Goal: Task Accomplishment & Management: Use online tool/utility

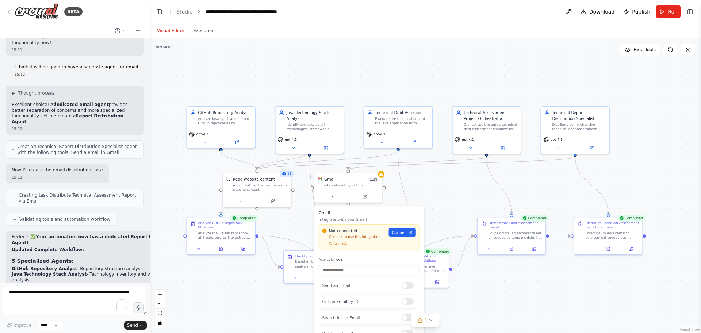
scroll to position [4548, 0]
click at [333, 200] on div at bounding box center [348, 194] width 68 height 11
click at [333, 197] on icon at bounding box center [332, 195] width 4 height 4
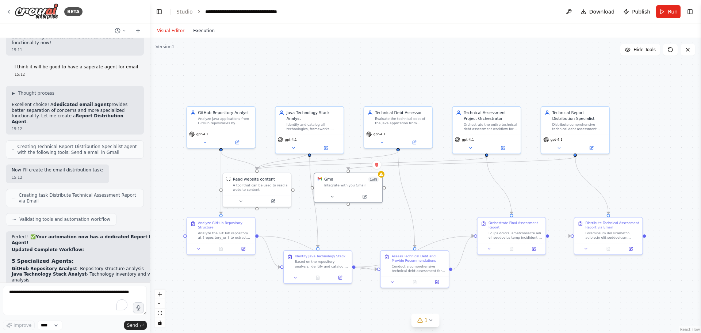
click at [198, 32] on button "Execution" at bounding box center [204, 30] width 30 height 9
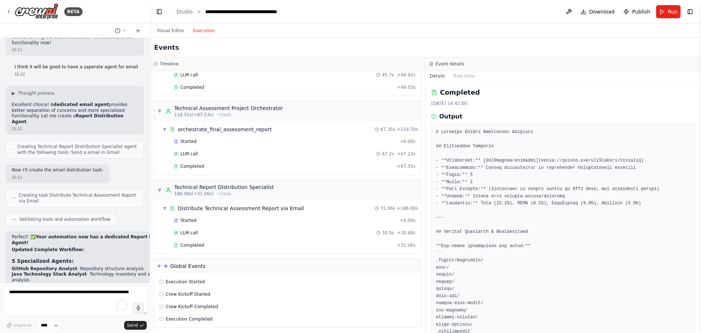
scroll to position [487, 0]
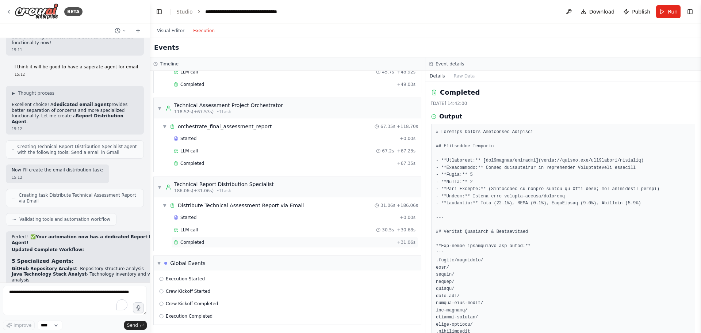
click at [188, 243] on span "Completed" at bounding box center [192, 242] width 24 height 6
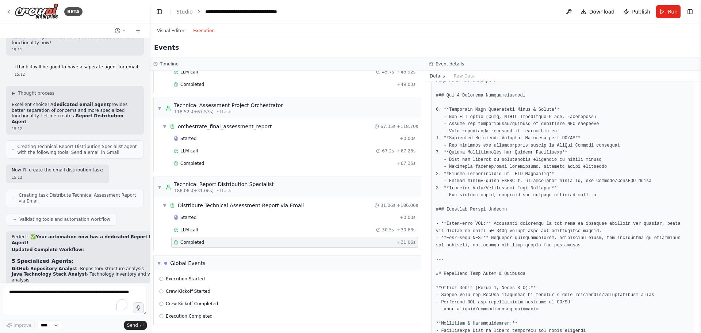
scroll to position [341, 0]
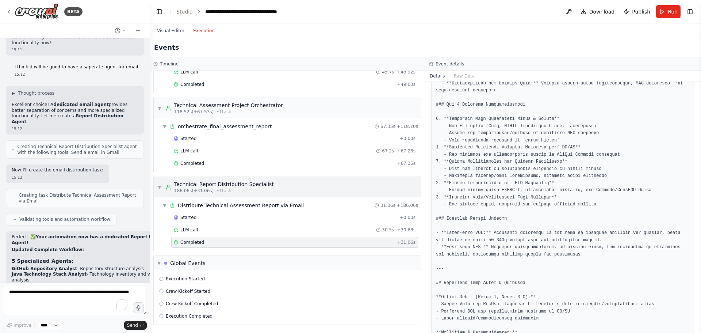
click at [159, 186] on span "▼" at bounding box center [159, 187] width 4 height 6
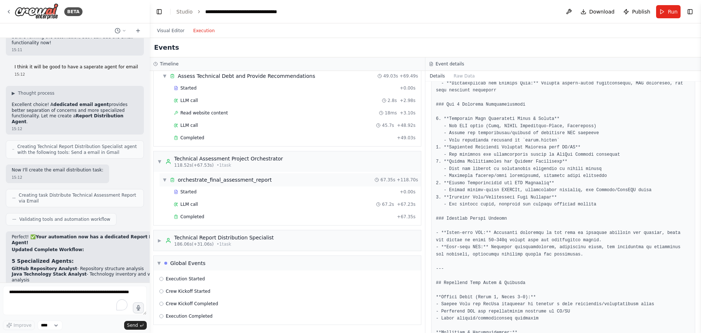
click at [166, 177] on span "▼" at bounding box center [164, 180] width 4 height 6
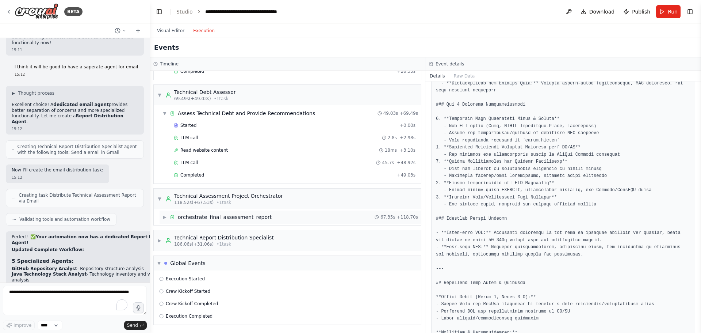
scroll to position [396, 0]
click at [160, 197] on span "▼" at bounding box center [159, 199] width 4 height 6
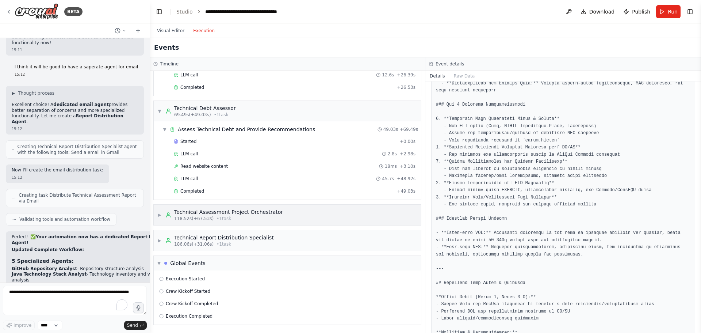
scroll to position [380, 0]
click at [193, 188] on span "Completed" at bounding box center [192, 191] width 24 height 6
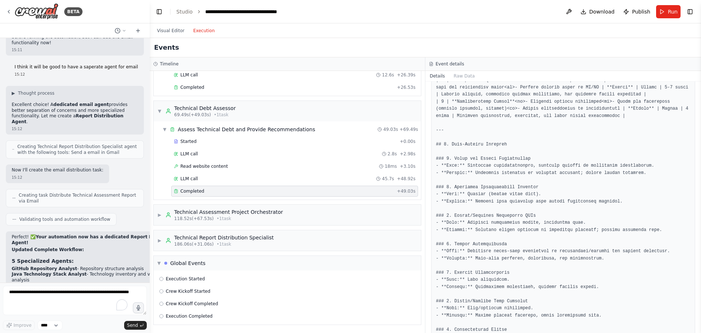
scroll to position [888, 0]
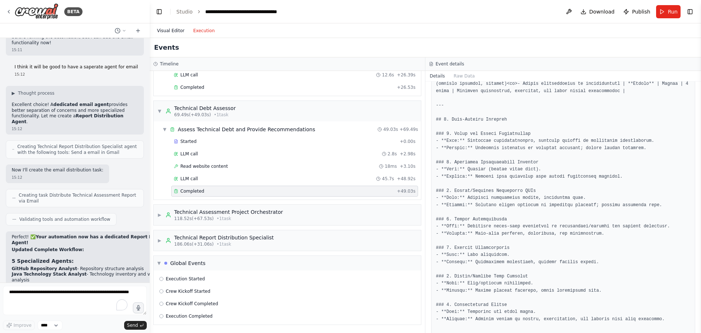
click at [159, 31] on button "Visual Editor" at bounding box center [171, 30] width 36 height 9
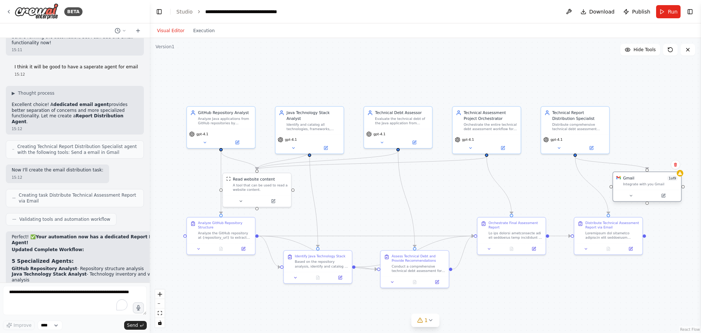
drag, startPoint x: 346, startPoint y: 191, endPoint x: 646, endPoint y: 191, distance: 299.8
click at [646, 191] on div at bounding box center [647, 194] width 68 height 11
click at [652, 185] on div "Integrate with you Gmail" at bounding box center [650, 184] width 55 height 4
click at [629, 197] on icon at bounding box center [631, 195] width 4 height 4
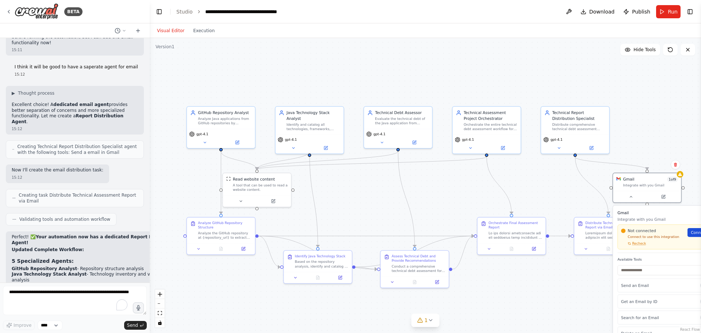
click at [698, 234] on span "Connect" at bounding box center [699, 231] width 16 height 5
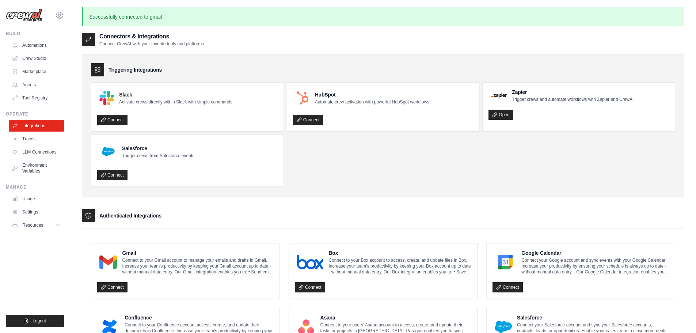
click at [126, 269] on p "Connect to your Gmail account to manage your emails and drafts in Gmail. Increa…" at bounding box center [198, 266] width 152 height 18
